Goal: Transaction & Acquisition: Book appointment/travel/reservation

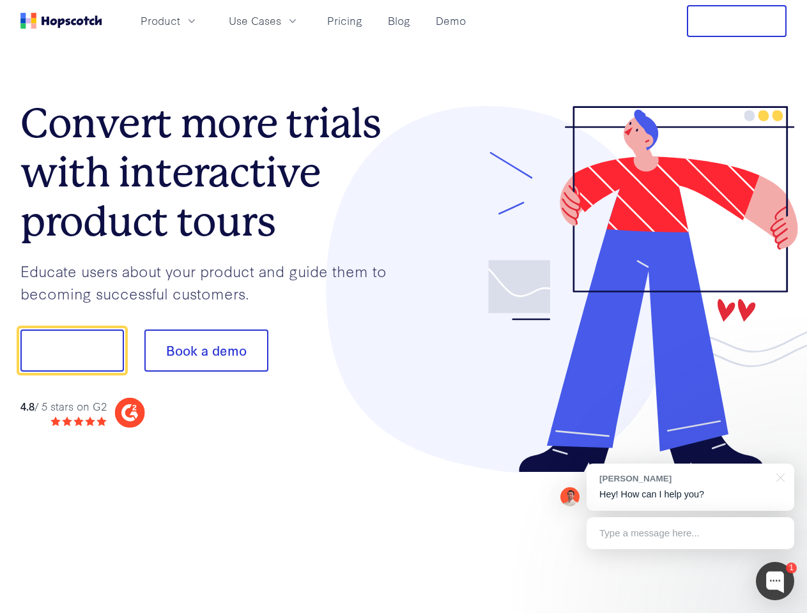
click at [404, 307] on div at bounding box center [595, 289] width 383 height 367
click at [180, 20] on span "Product" at bounding box center [160, 21] width 40 height 16
click at [281, 20] on span "Use Cases" at bounding box center [255, 21] width 52 height 16
click at [736, 21] on button "Free Trial" at bounding box center [737, 21] width 100 height 32
click at [72, 351] on button "Show me!" at bounding box center [71, 351] width 103 height 42
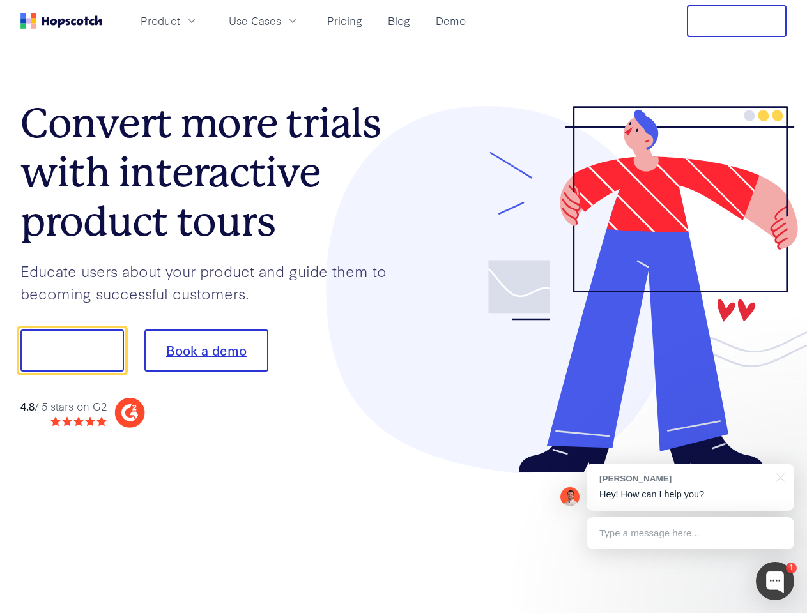
click at [206, 351] on button "Book a demo" at bounding box center [206, 351] width 124 height 42
click at [775, 581] on div at bounding box center [774, 581] width 38 height 38
click at [690, 487] on div "[PERSON_NAME] Hey! How can I help you?" at bounding box center [690, 487] width 208 height 47
click at [778, 476] on div at bounding box center [673, 434] width 239 height 255
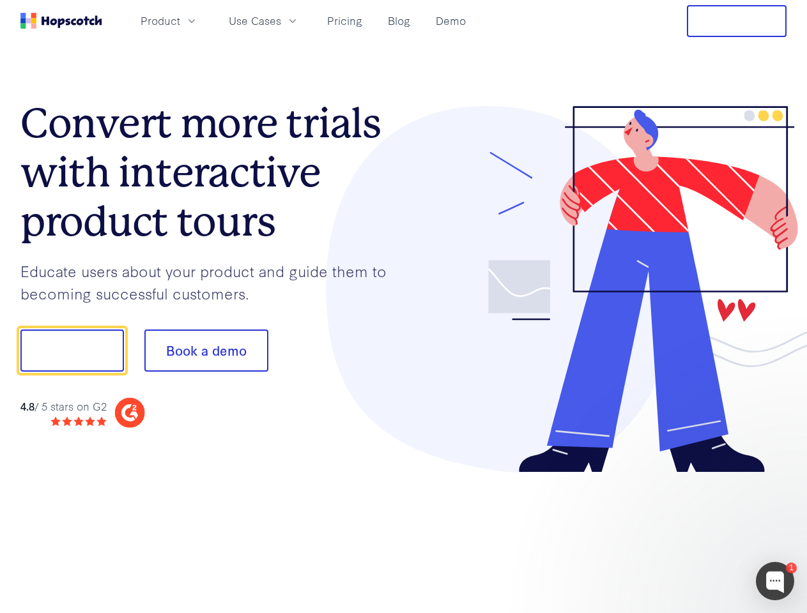
click at [690, 533] on div at bounding box center [673, 434] width 239 height 255
